Goal: Check status: Check status

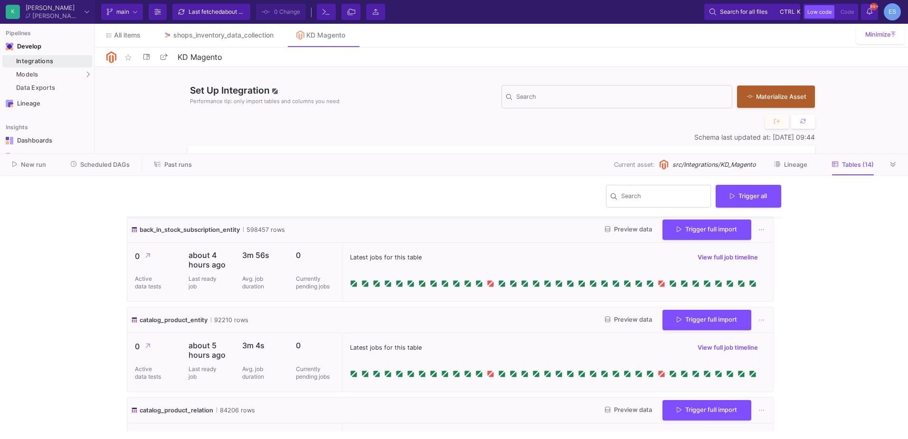
scroll to position [238, 0]
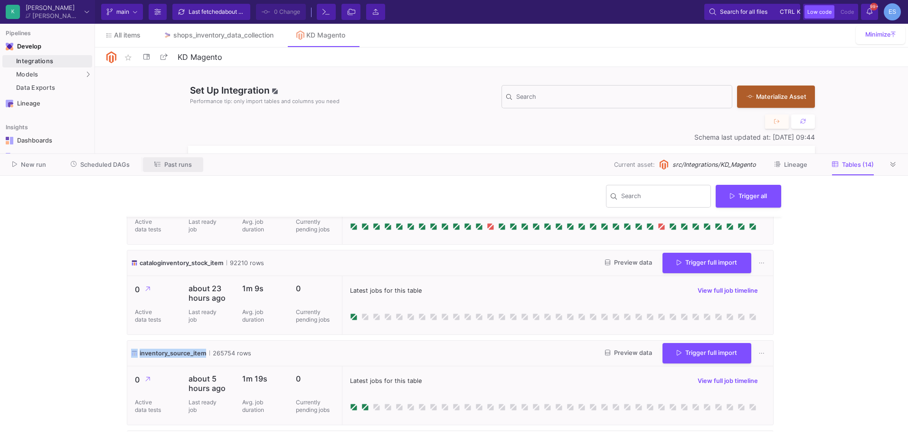
click at [163, 161] on span "Past runs" at bounding box center [173, 164] width 38 height 7
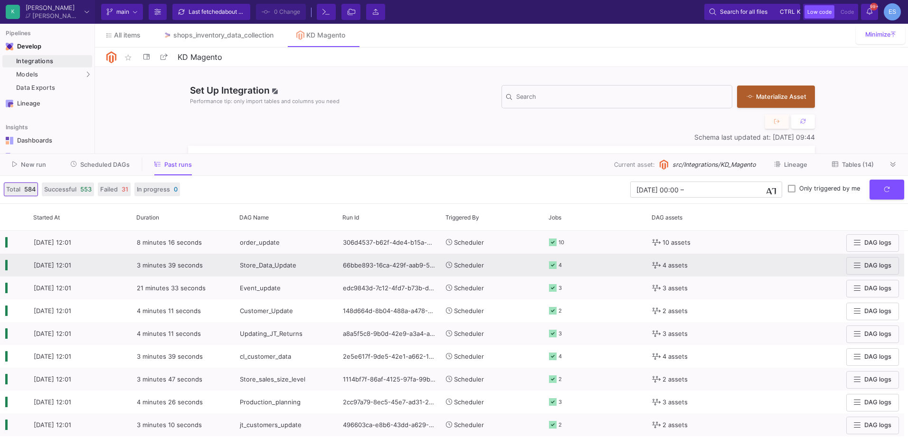
click at [271, 267] on span "Store_Data_Update" at bounding box center [268, 265] width 57 height 8
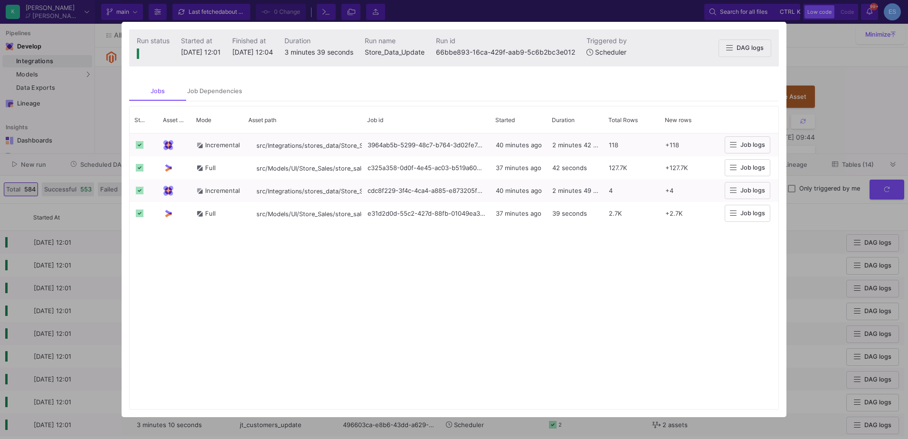
click at [93, 296] on div at bounding box center [454, 219] width 908 height 439
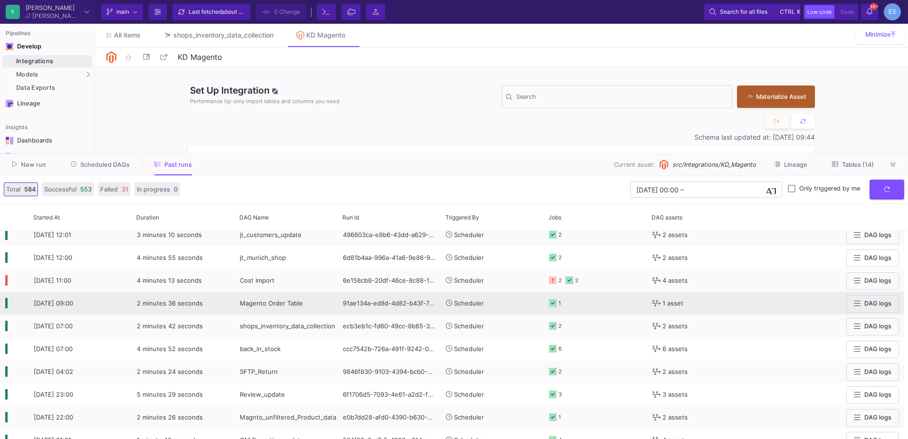
scroll to position [380, 0]
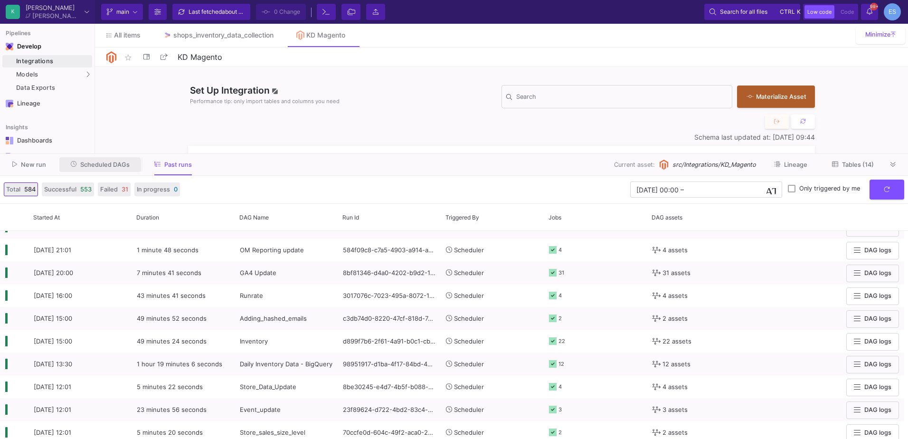
click at [97, 169] on button "Scheduled DAGs" at bounding box center [100, 164] width 82 height 15
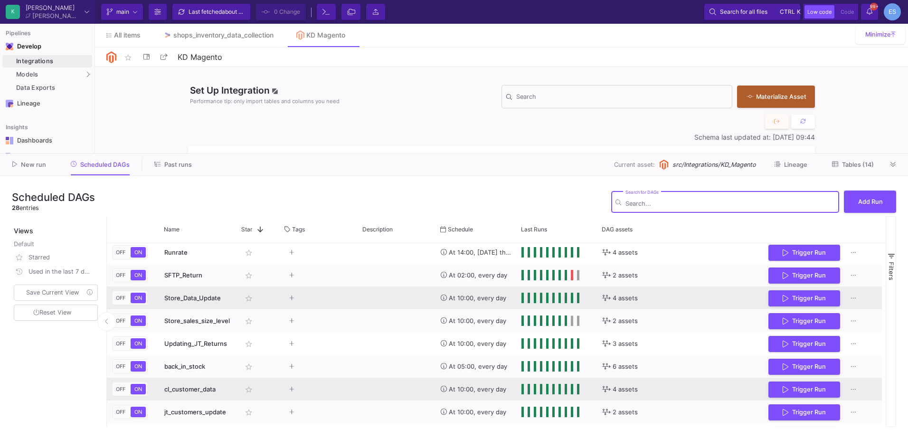
scroll to position [455, 0]
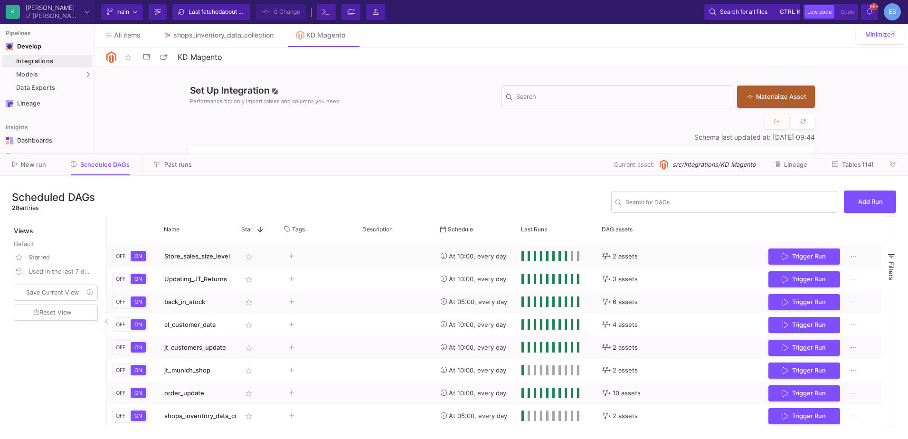
click at [319, 47] on nav "All items shops_inventory_data_collection KD Magento" at bounding box center [501, 36] width 813 height 24
click at [326, 37] on div "KD Magento" at bounding box center [325, 35] width 39 height 8
click at [869, 157] on div "New run Scheduled DAGs Past runs Current asset: src/Integrations/KD_Magento Lin…" at bounding box center [454, 165] width 908 height 22
click at [862, 158] on button "Tables (14)" at bounding box center [853, 164] width 65 height 15
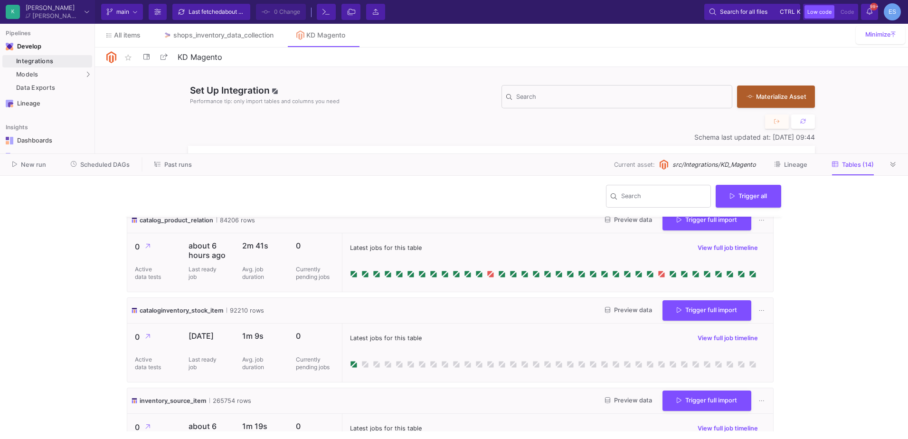
scroll to position [238, 0]
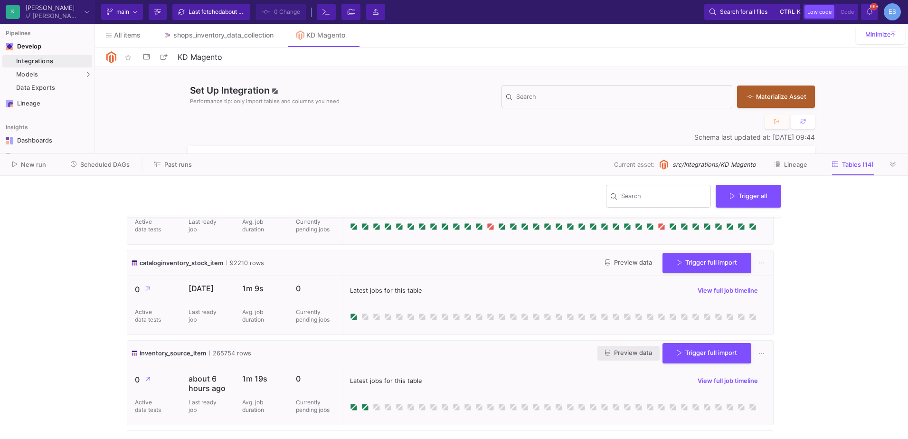
click at [631, 346] on button "Preview data" at bounding box center [629, 353] width 62 height 15
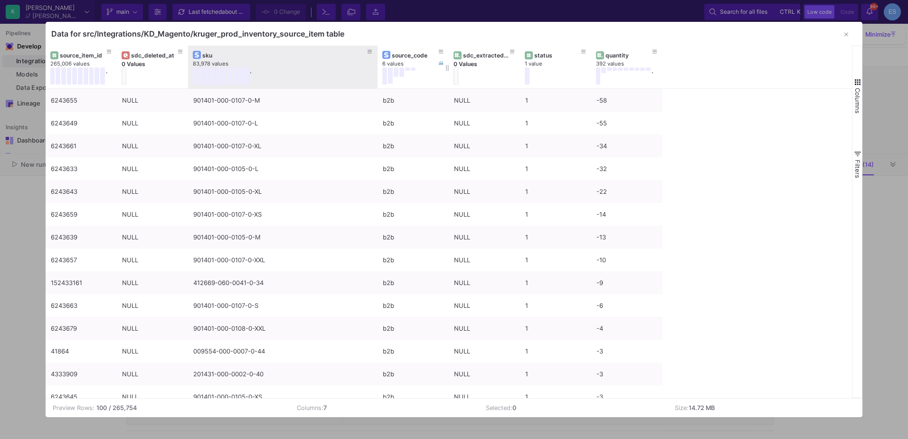
drag, startPoint x: 258, startPoint y: 49, endPoint x: 377, endPoint y: 60, distance: 118.8
click at [377, 60] on div at bounding box center [378, 67] width 4 height 43
click at [372, 50] on icon at bounding box center [370, 52] width 5 height 4
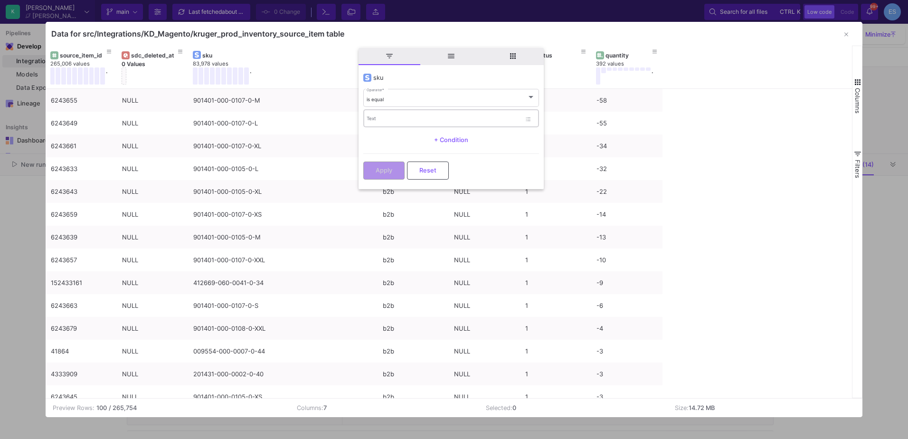
click at [430, 113] on div "Text" at bounding box center [444, 117] width 154 height 19
paste input "000450-000-0004-0-STK"
type input "000450-000-0004-0-STK"
click at [402, 172] on button "Apply" at bounding box center [383, 170] width 41 height 18
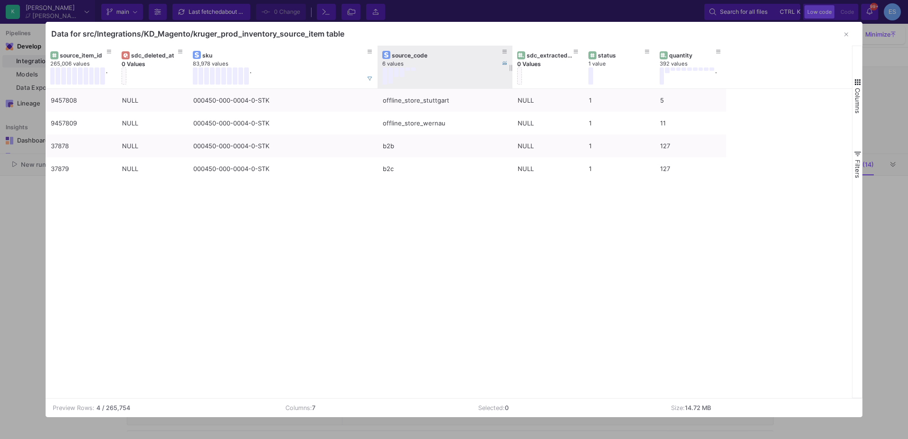
drag, startPoint x: 448, startPoint y: 74, endPoint x: 512, endPoint y: 73, distance: 63.7
click at [512, 73] on div at bounding box center [513, 67] width 4 height 43
click at [851, 33] on button "button" at bounding box center [846, 34] width 19 height 19
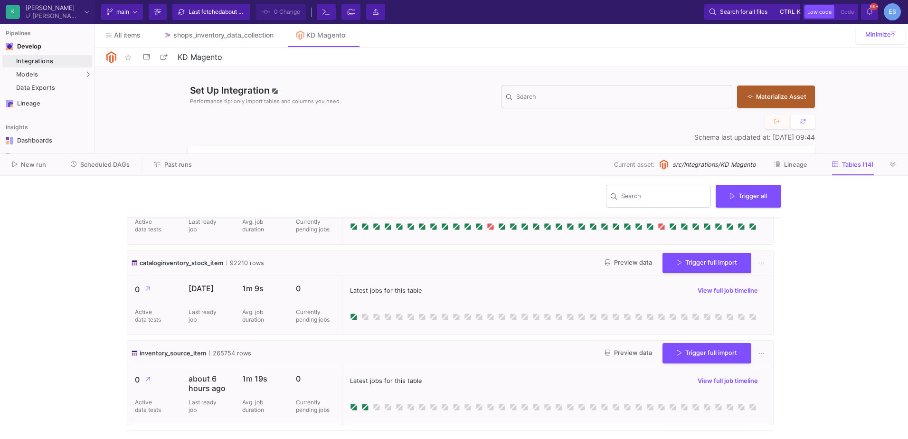
click at [777, 244] on y42-output-table "catalog_product_relation 84206 rows Preview data Trigger full import 0 Active d…" at bounding box center [454, 203] width 655 height 86
drag, startPoint x: 782, startPoint y: 270, endPoint x: 784, endPoint y: 217, distance: 53.3
click at [784, 217] on y42-job-history "Search Trigger all back_in_stock_subscription_entity 598457 rows Preview data T…" at bounding box center [454, 307] width 670 height 263
click at [782, 239] on y42-job-history "Search Trigger all back_in_stock_subscription_entity 598457 rows Preview data T…" at bounding box center [454, 307] width 670 height 263
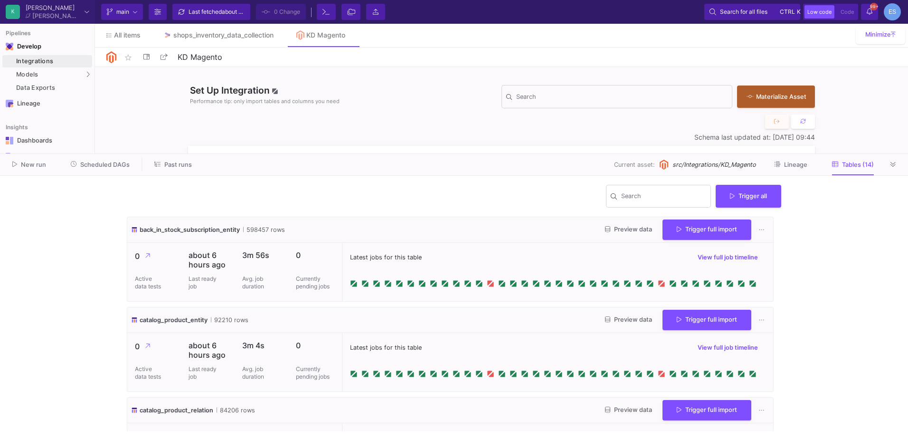
click at [861, 223] on y42-wrapper "Search Trigger all back_in_stock_subscription_entity 598457 rows Preview data T…" at bounding box center [454, 307] width 908 height 263
click at [894, 164] on icon at bounding box center [893, 165] width 5 height 6
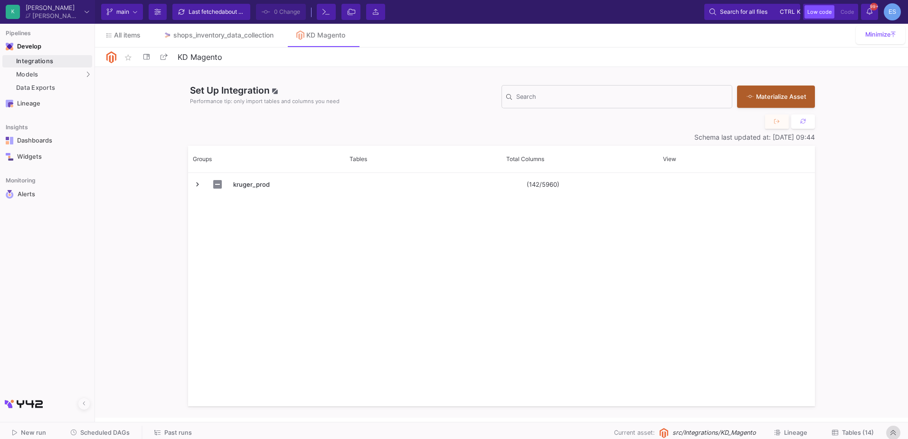
click at [890, 433] on button at bounding box center [894, 433] width 14 height 14
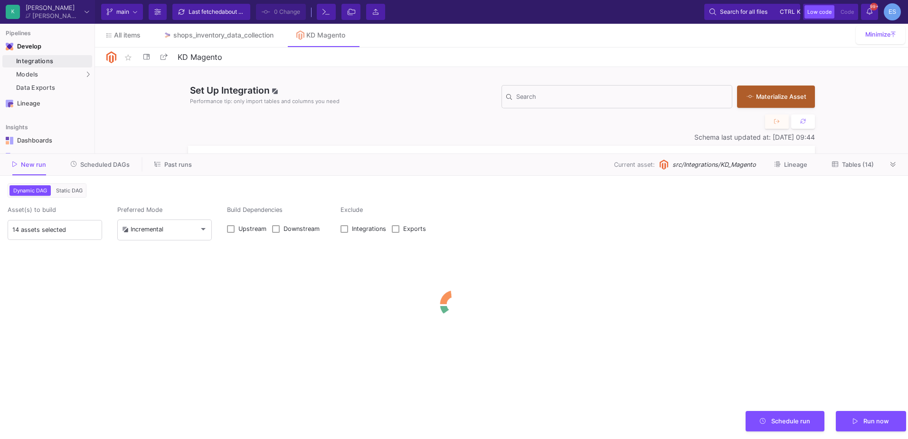
click at [864, 165] on span "Tables (14)" at bounding box center [858, 164] width 32 height 7
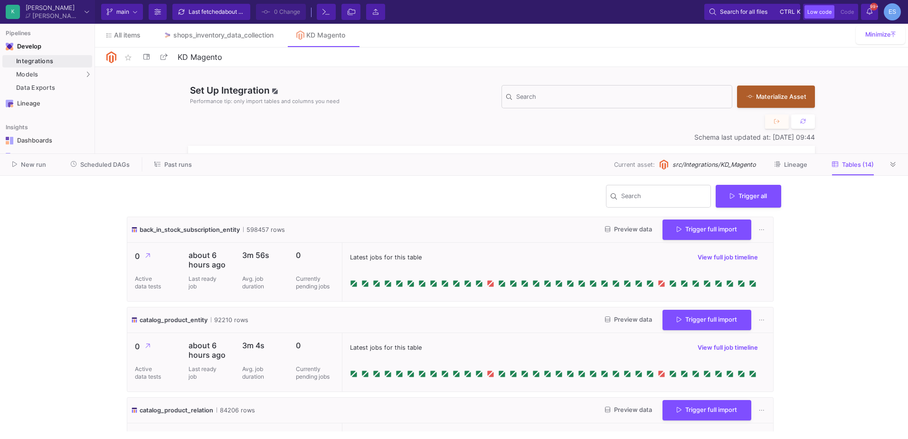
click at [120, 162] on span "Scheduled DAGs" at bounding box center [104, 164] width 49 height 7
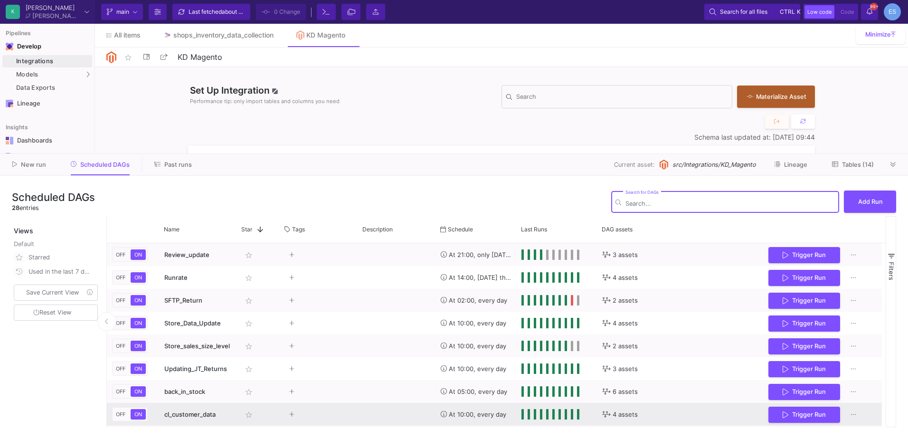
scroll to position [455, 0]
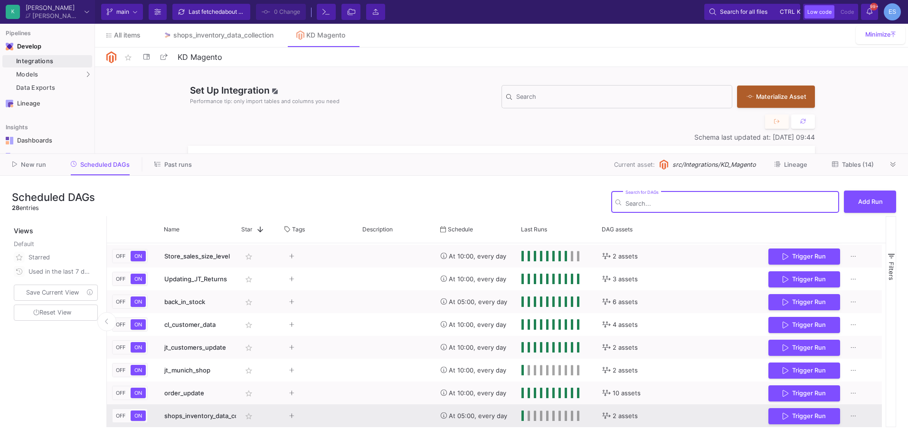
click at [201, 420] on div "shops_inventory_data_collection" at bounding box center [197, 416] width 67 height 22
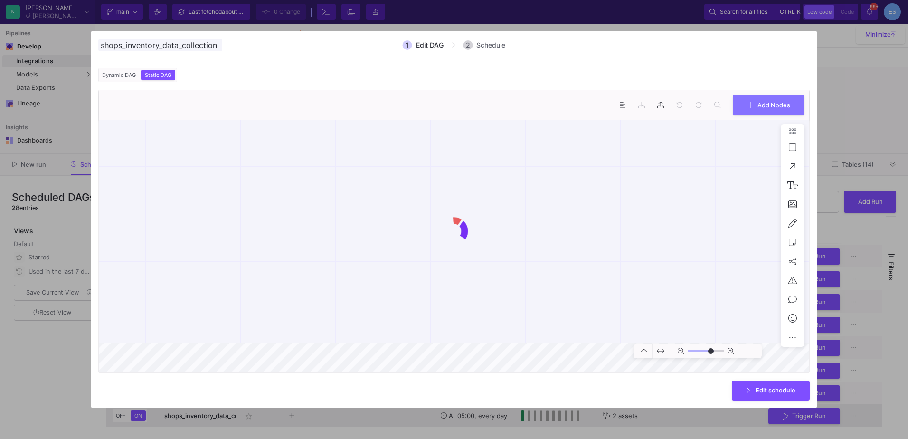
scroll to position [0, 2]
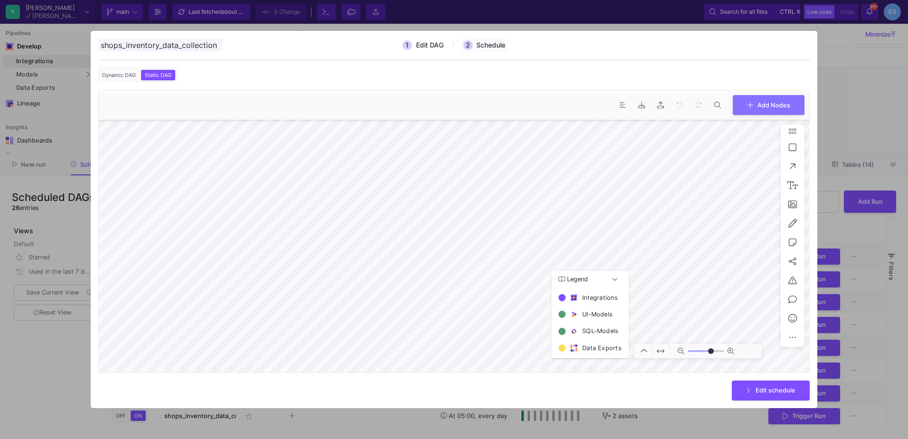
type input "0"
click at [481, 45] on span "Schedule" at bounding box center [491, 45] width 29 height 8
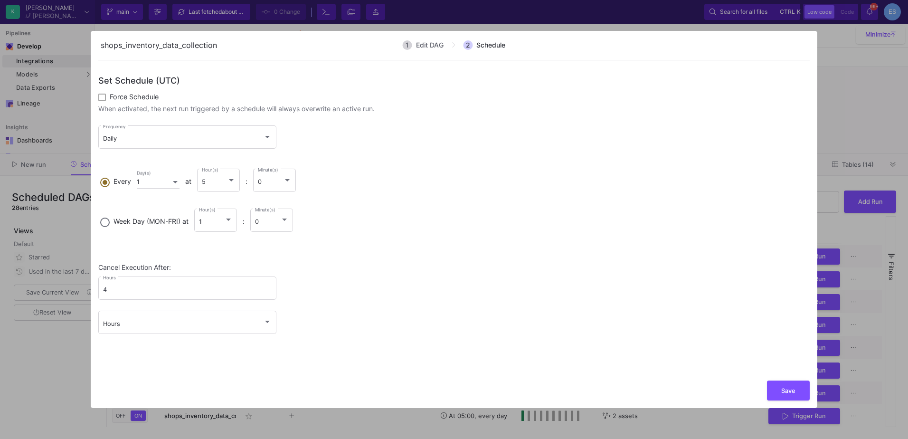
click at [73, 362] on div at bounding box center [454, 219] width 908 height 439
